Goal: Task Accomplishment & Management: Manage account settings

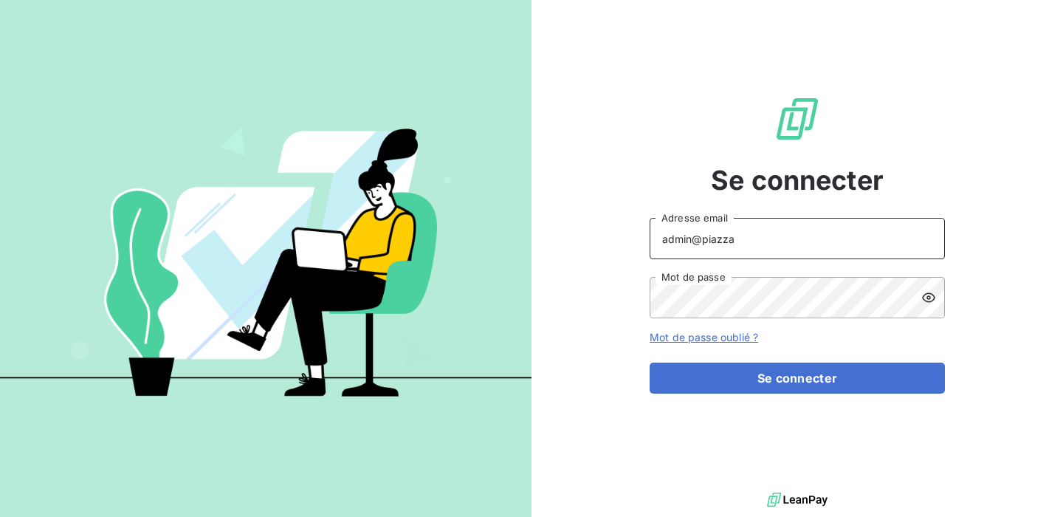
drag, startPoint x: 773, startPoint y: 241, endPoint x: 443, endPoint y: 219, distance: 330.7
click at [443, 219] on div "Se connecter admin@piazza Adresse email Mot de passe Mot de passe oublié ? Se c…" at bounding box center [531, 258] width 1063 height 517
type input "[EMAIL_ADDRESS][DOMAIN_NAME]"
click at [799, 323] on form "[EMAIL_ADDRESS][DOMAIN_NAME] Adresse email Mot de passe Mot de passe oublié ? S…" at bounding box center [797, 306] width 295 height 176
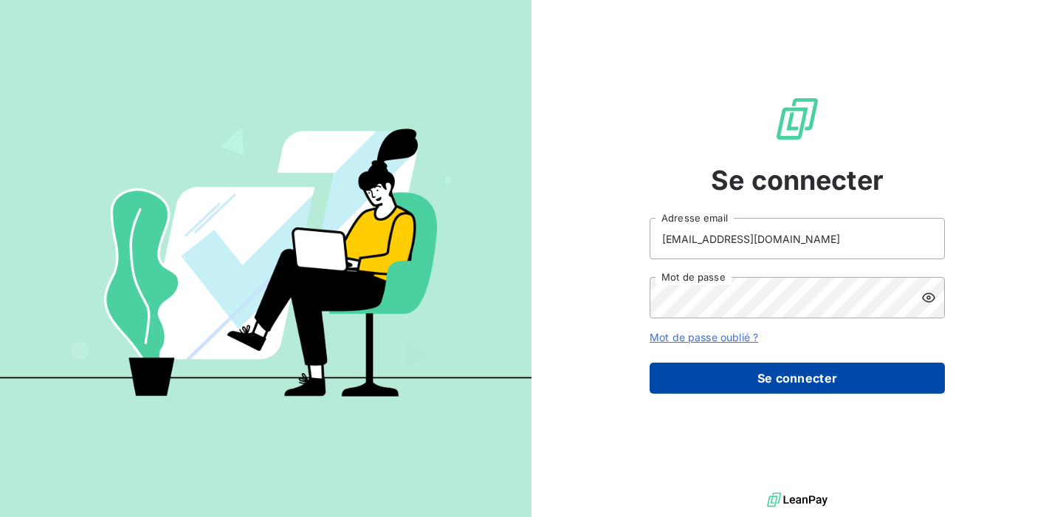
click at [786, 377] on button "Se connecter" at bounding box center [797, 378] width 295 height 31
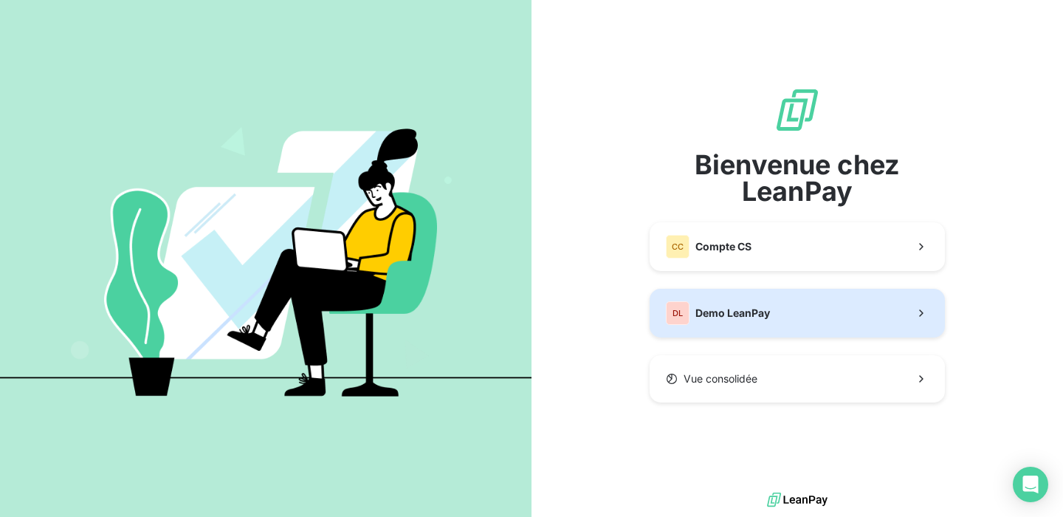
click at [744, 321] on div "DL Demo LeanPay" at bounding box center [718, 313] width 104 height 24
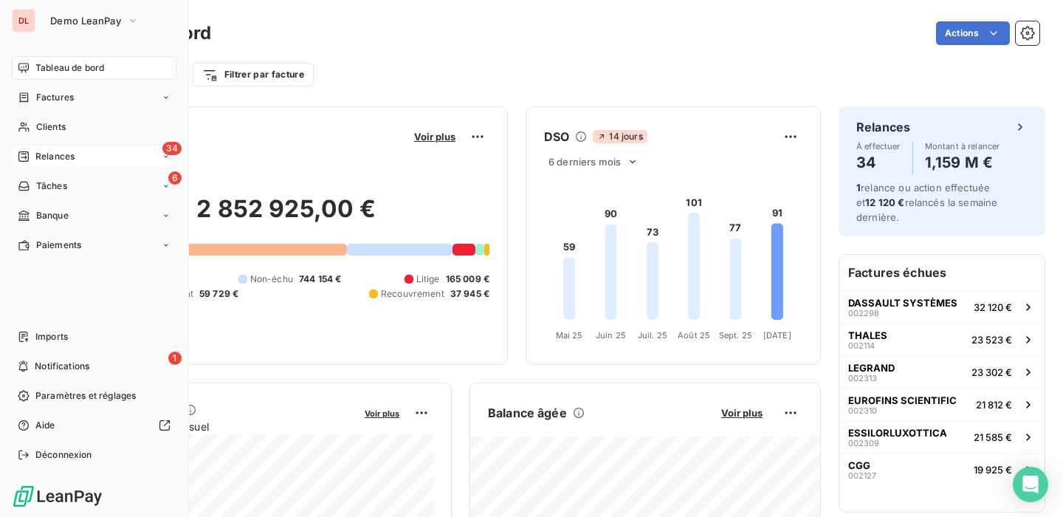
click at [89, 158] on div "34 Relances" at bounding box center [94, 157] width 165 height 24
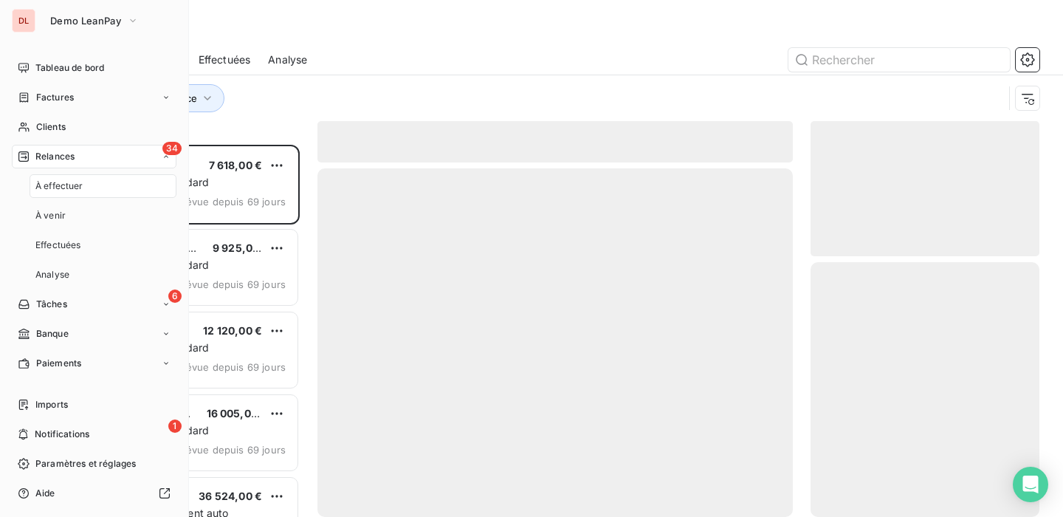
scroll to position [372, 229]
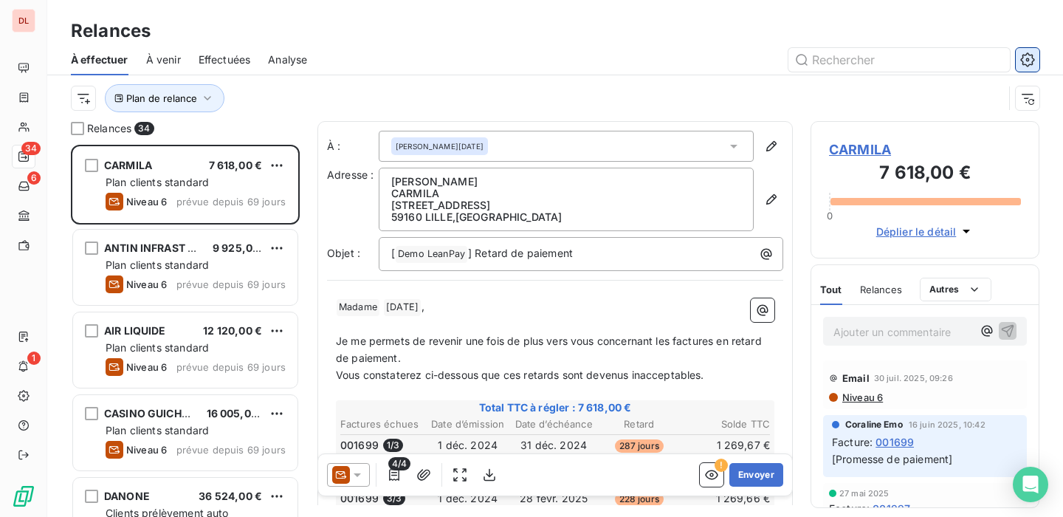
click at [1029, 65] on icon "button" at bounding box center [1027, 59] width 14 height 14
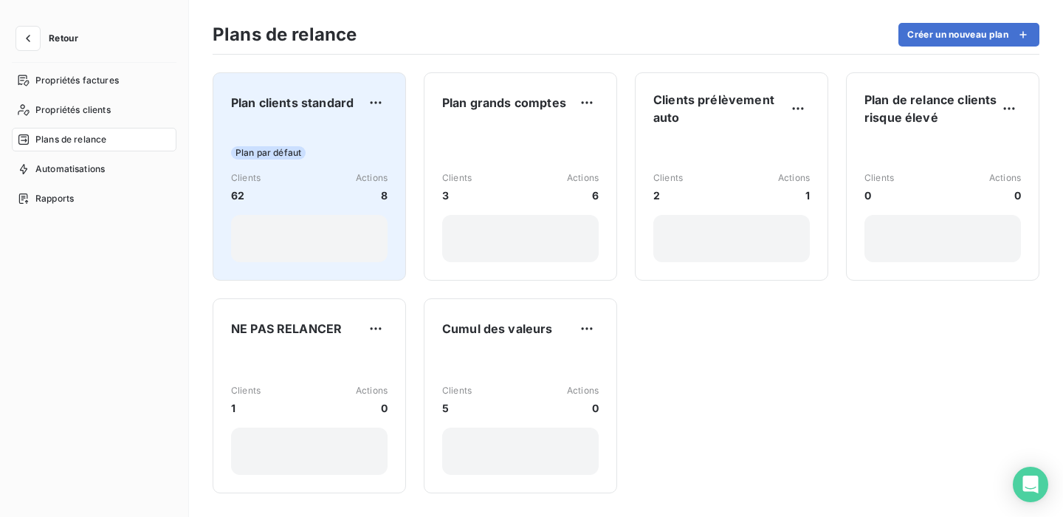
click at [389, 147] on div "Plan clients standard Plan par défaut Clients 62 Actions 8" at bounding box center [309, 176] width 193 height 208
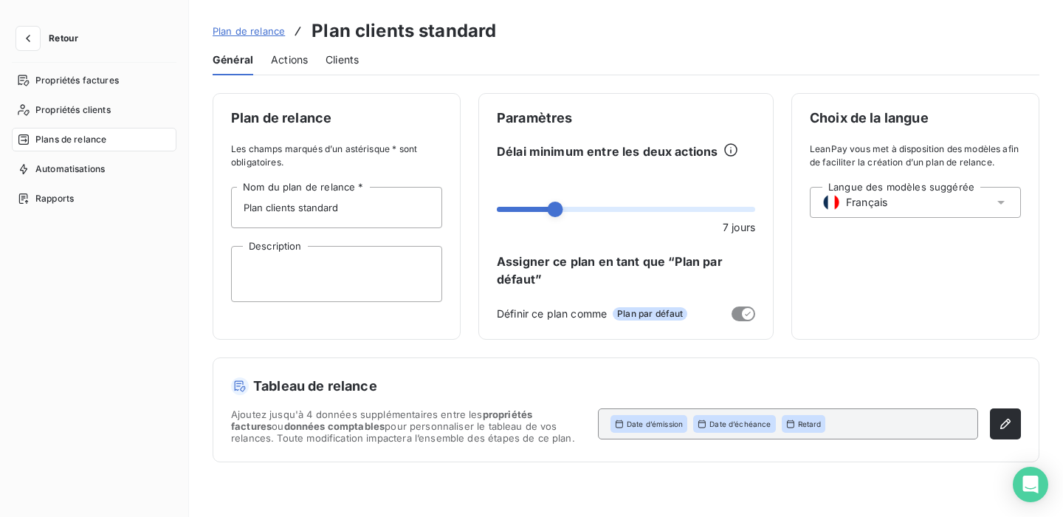
click at [284, 59] on span "Actions" at bounding box center [289, 59] width 37 height 15
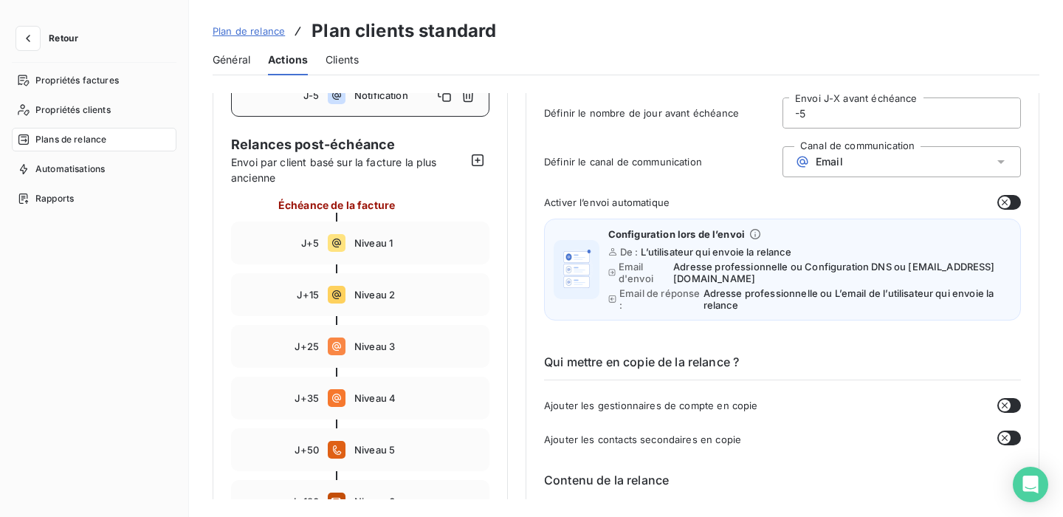
scroll to position [95, 0]
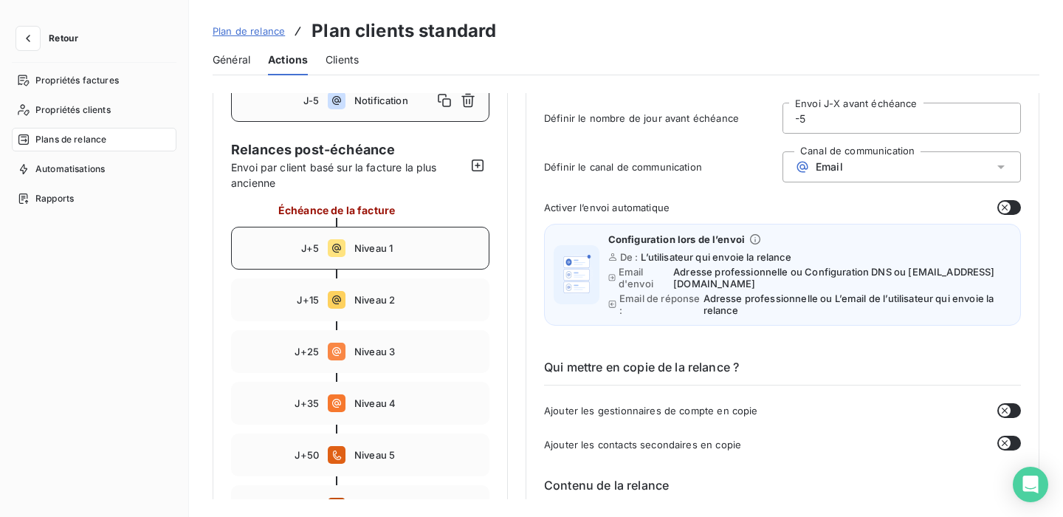
click at [449, 240] on div "J+5 Niveau 1" at bounding box center [360, 248] width 258 height 43
type input "5"
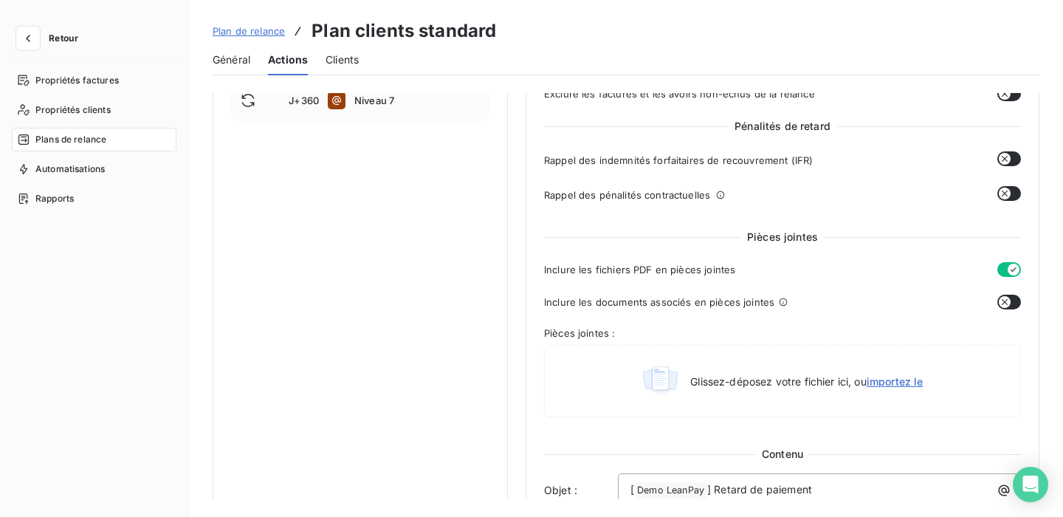
scroll to position [554, 0]
